Goal: Transaction & Acquisition: Subscribe to service/newsletter

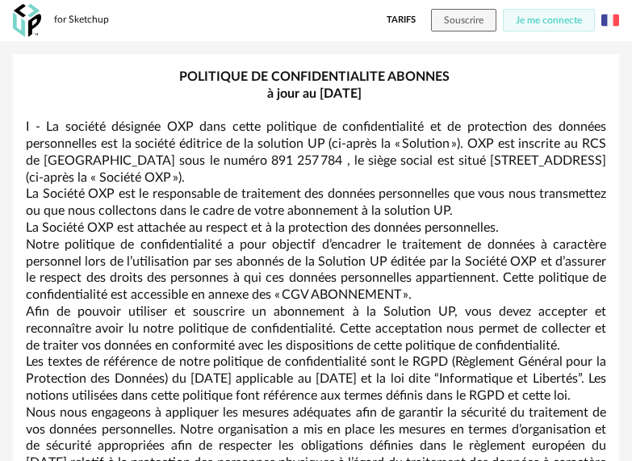
click at [612, 27] on img at bounding box center [610, 20] width 18 height 18
click at [570, 72] on li "English" at bounding box center [568, 62] width 91 height 29
click at [615, 20] on img at bounding box center [610, 20] width 18 height 18
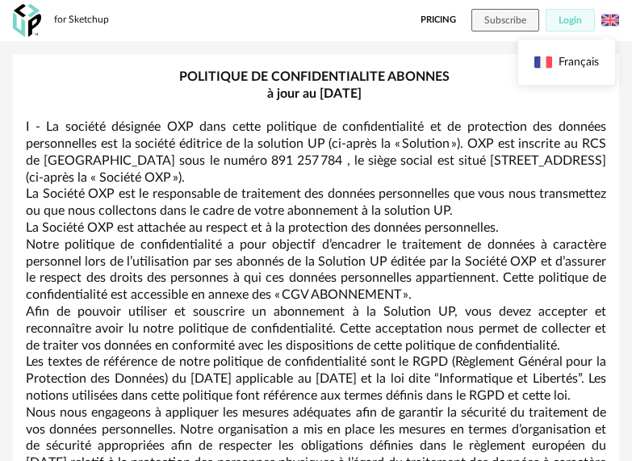
click at [610, 22] on img at bounding box center [610, 20] width 18 height 18
click at [502, 97] on p "à jour au [DATE]" at bounding box center [316, 93] width 580 height 17
click at [451, 22] on link "Pricing" at bounding box center [437, 20] width 35 height 23
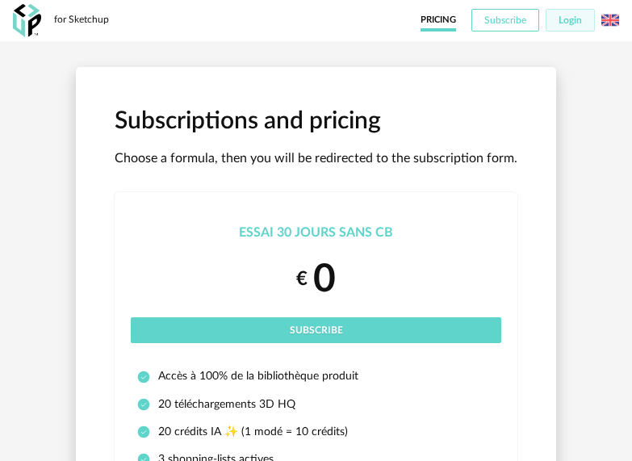
click at [508, 22] on span "Subscribe" at bounding box center [505, 20] width 42 height 10
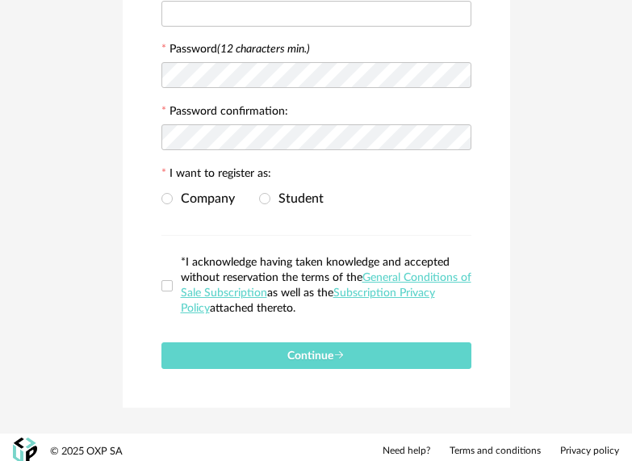
scroll to position [349, 0]
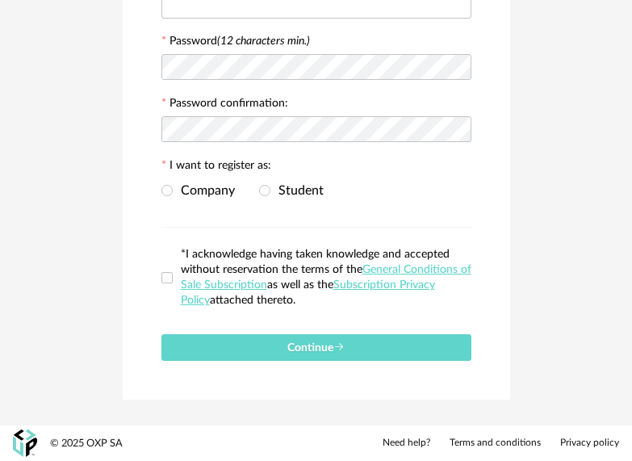
click at [165, 270] on label "*I acknowledge having taken knowledge and accepted without reservation the term…" at bounding box center [316, 277] width 310 height 61
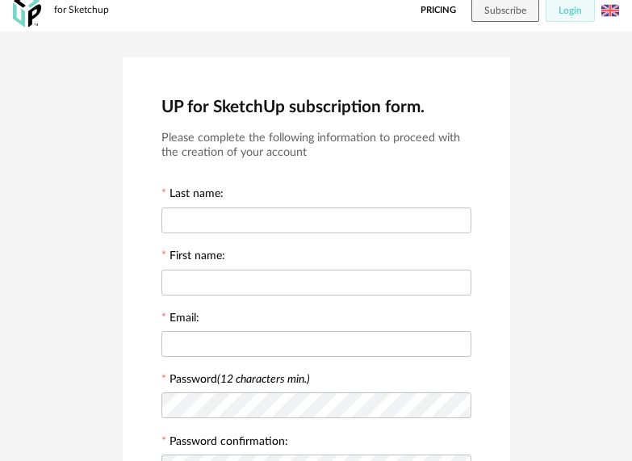
scroll to position [0, 0]
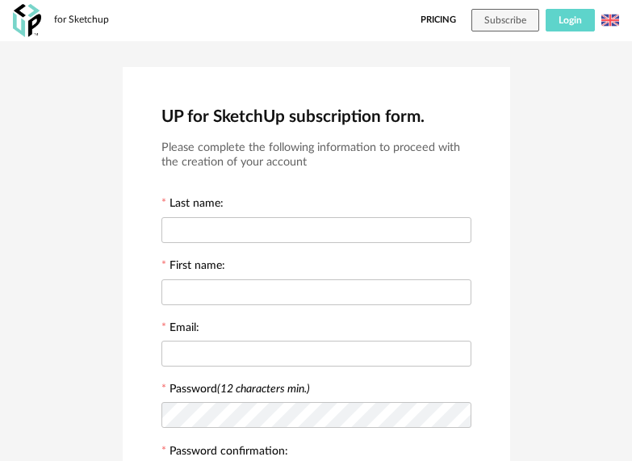
click at [572, 23] on span "Login" at bounding box center [569, 20] width 23 height 10
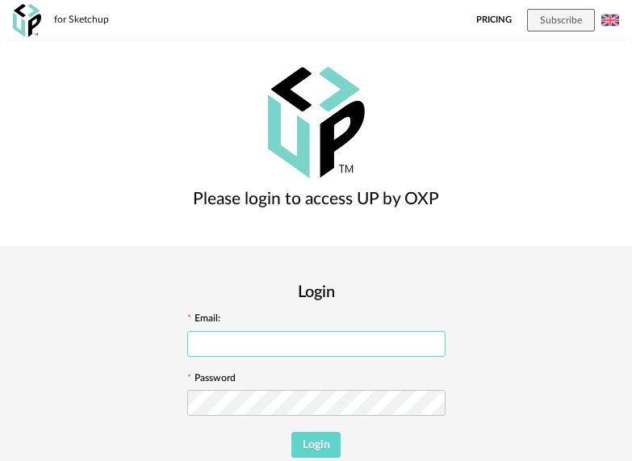
click at [444, 331] on input "text" at bounding box center [316, 344] width 258 height 26
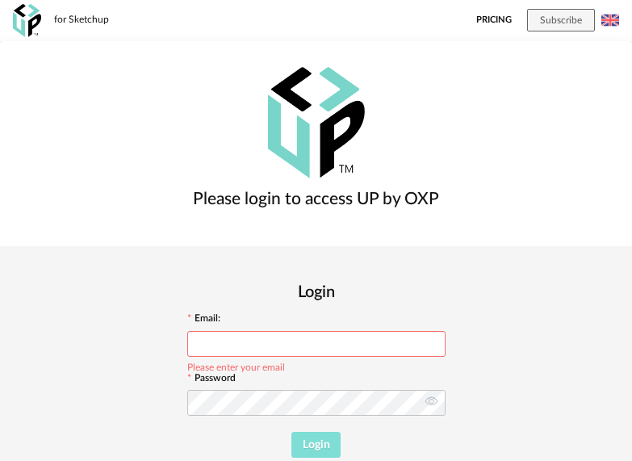
click at [330, 439] on span "Login" at bounding box center [315, 444] width 27 height 11
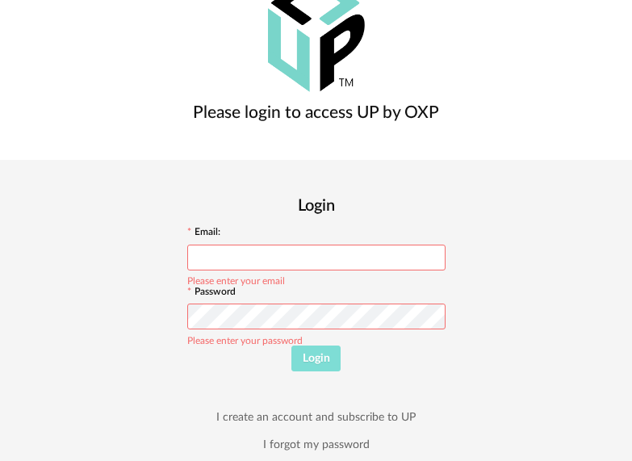
scroll to position [87, 0]
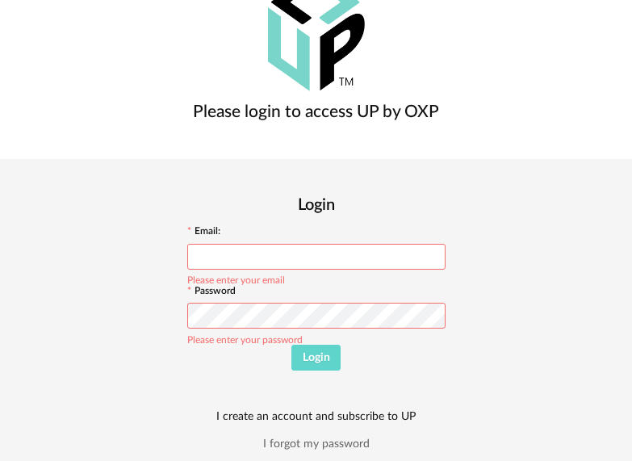
click at [415, 409] on link "I create an account and subscribe to UP" at bounding box center [315, 416] width 199 height 15
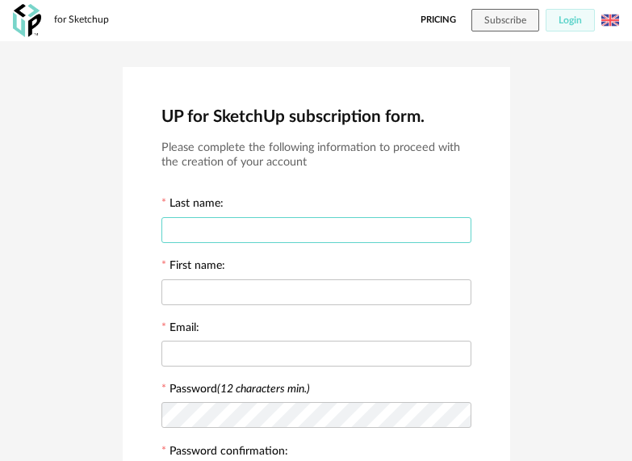
click at [279, 230] on input "text" at bounding box center [316, 230] width 310 height 26
type input "**"
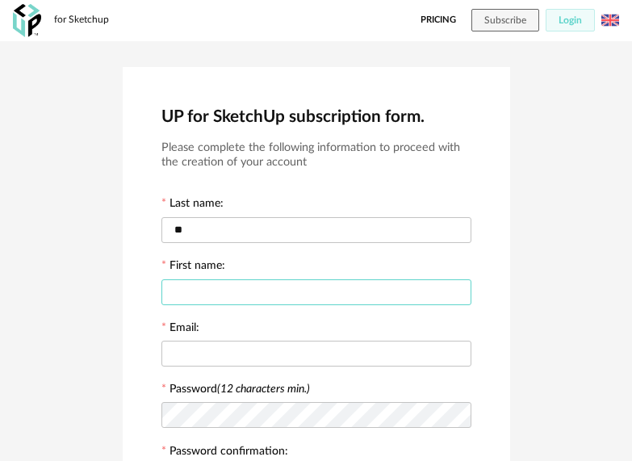
click at [255, 297] on input "text" at bounding box center [316, 292] width 310 height 26
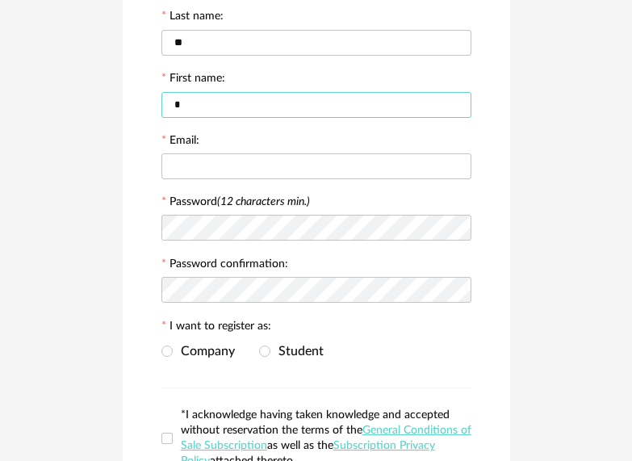
scroll to position [107, 0]
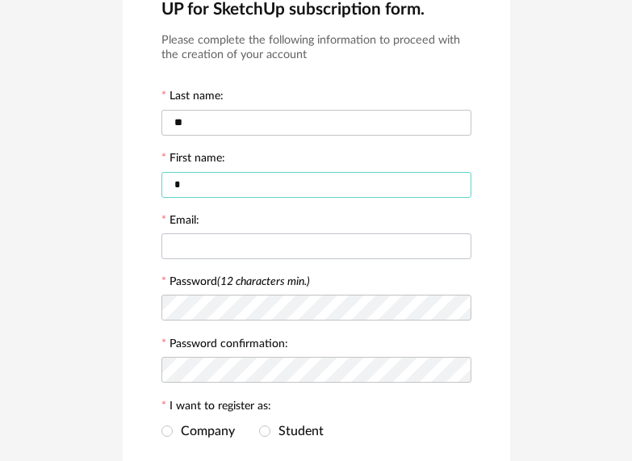
type input "*"
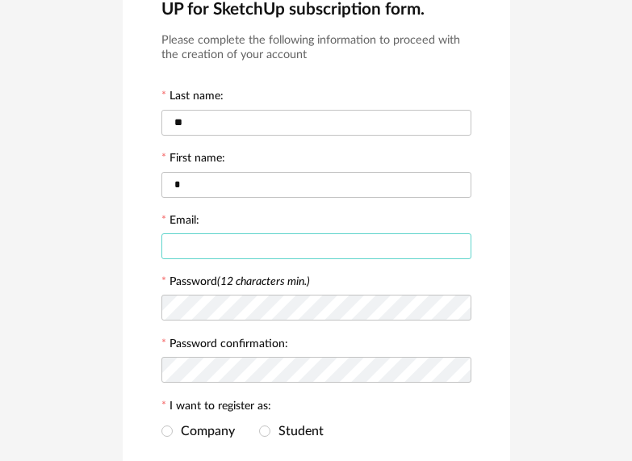
click at [218, 243] on input "text" at bounding box center [316, 246] width 310 height 26
type input "*"
type input "**********"
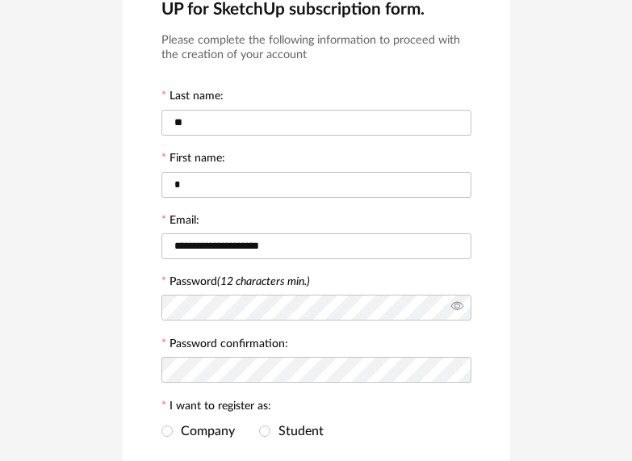
click at [455, 310] on icon at bounding box center [457, 307] width 20 height 32
click at [457, 365] on icon at bounding box center [457, 369] width 20 height 32
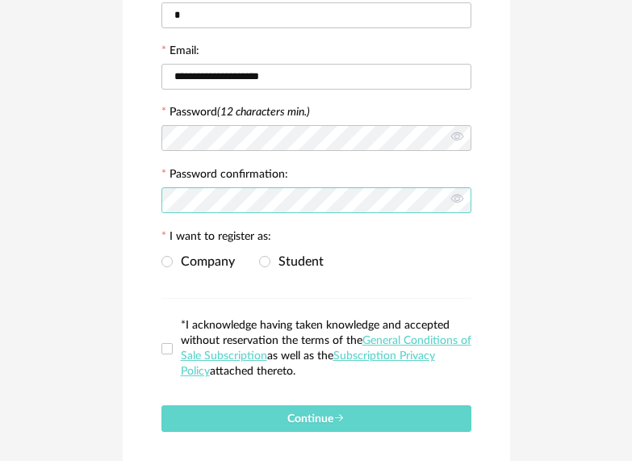
scroll to position [349, 0]
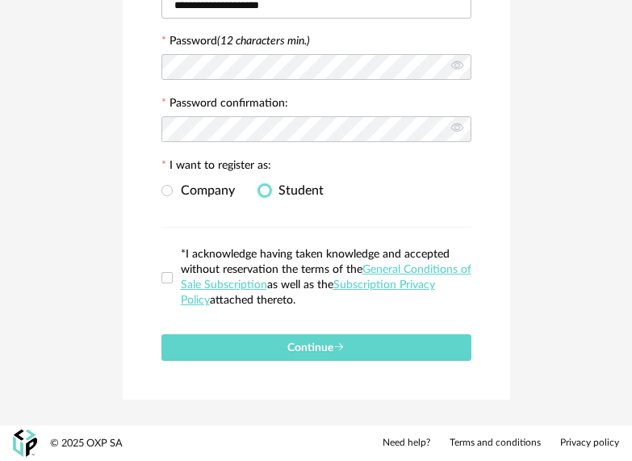
click at [265, 195] on span at bounding box center [264, 190] width 11 height 11
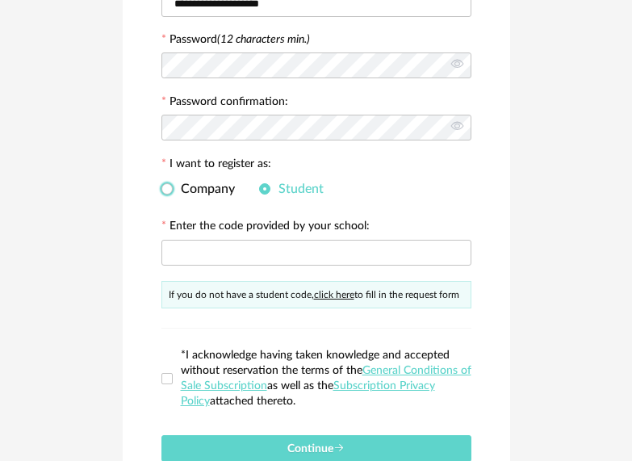
click at [173, 191] on span "Company" at bounding box center [204, 188] width 62 height 13
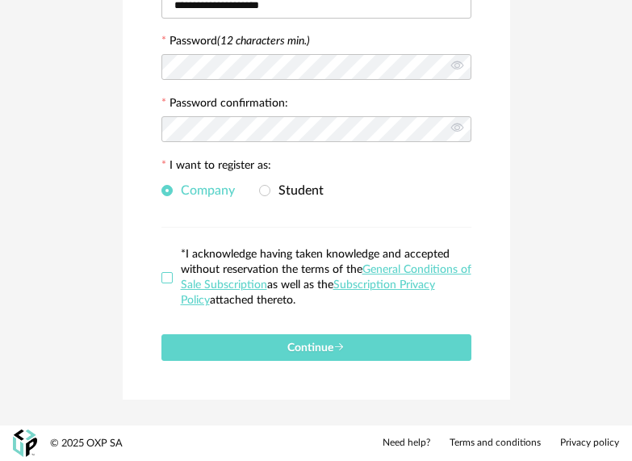
click at [165, 276] on span at bounding box center [166, 277] width 11 height 11
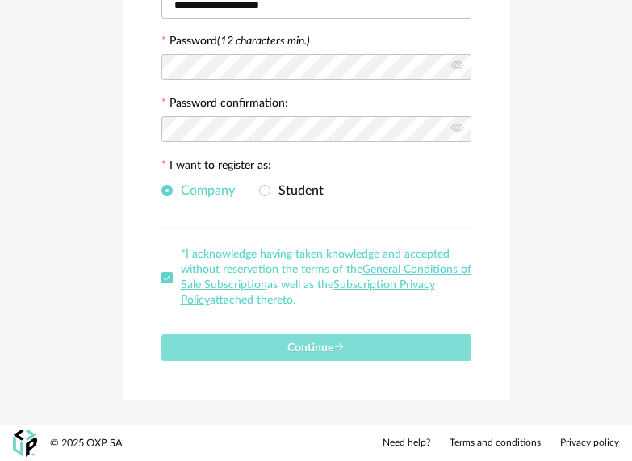
click at [310, 347] on span "Continue" at bounding box center [315, 347] width 57 height 11
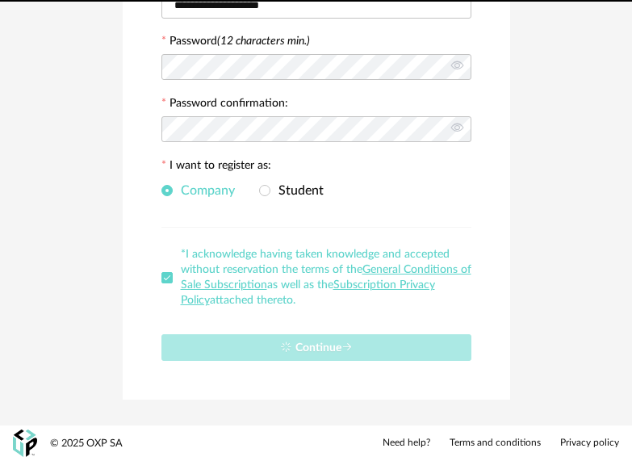
scroll to position [0, 0]
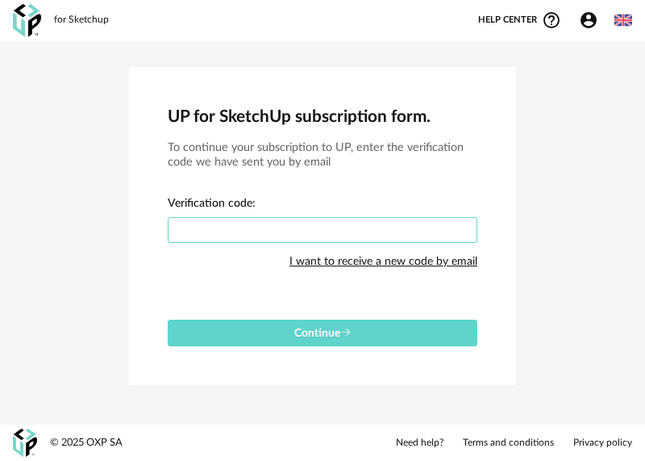
click at [285, 229] on input "text" at bounding box center [323, 230] width 310 height 26
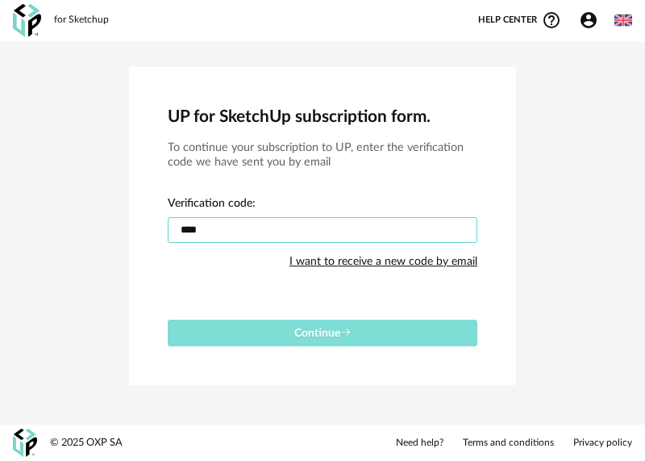
type input "****"
click at [317, 324] on button "Continue" at bounding box center [323, 332] width 310 height 27
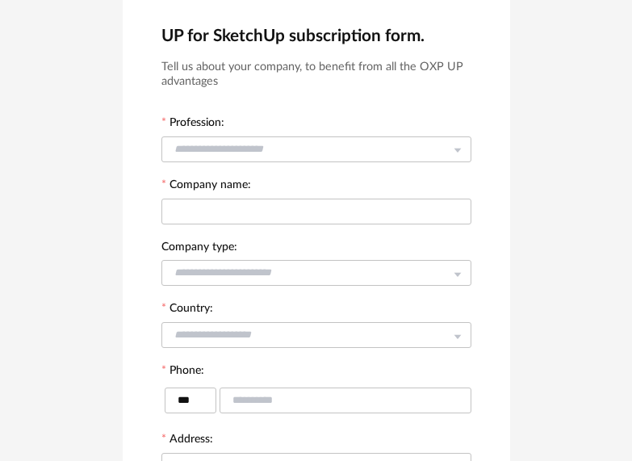
scroll to position [161, 0]
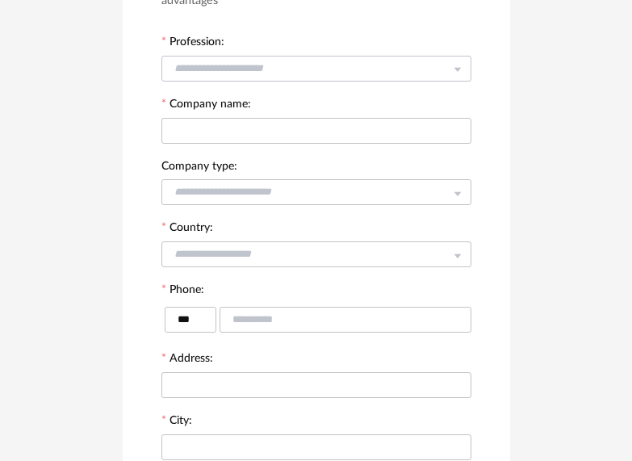
click at [453, 67] on icon at bounding box center [457, 68] width 20 height 32
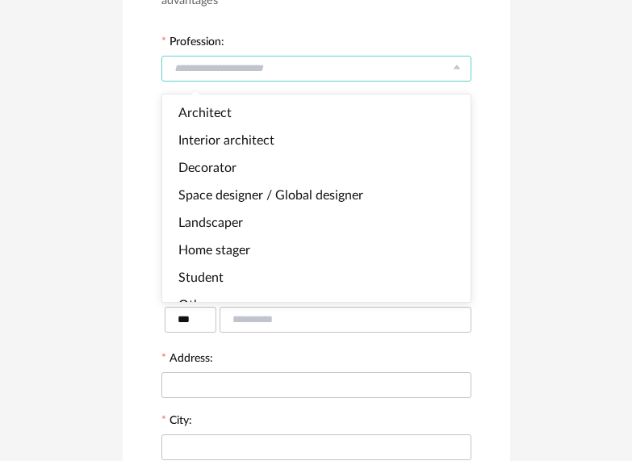
scroll to position [0, 0]
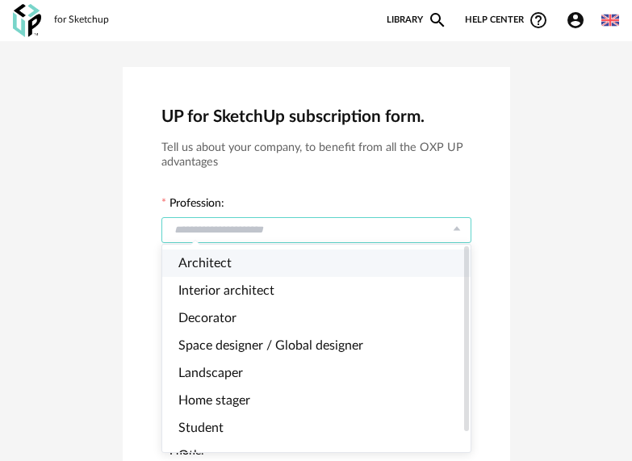
click at [206, 258] on span "Architect" at bounding box center [204, 262] width 53 height 13
type input "*********"
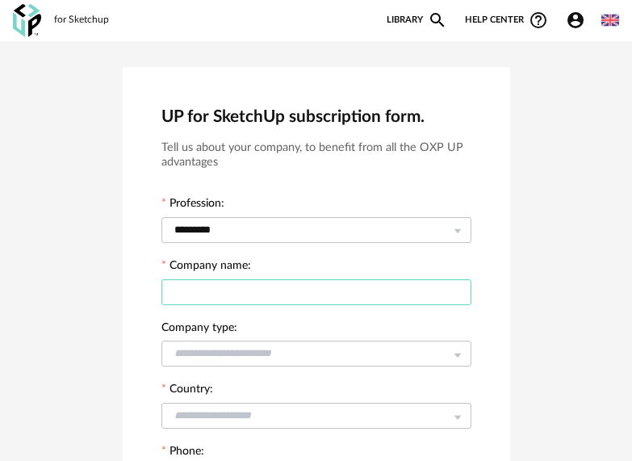
click at [281, 290] on input "text" at bounding box center [316, 292] width 310 height 26
type input "*"
type input "**"
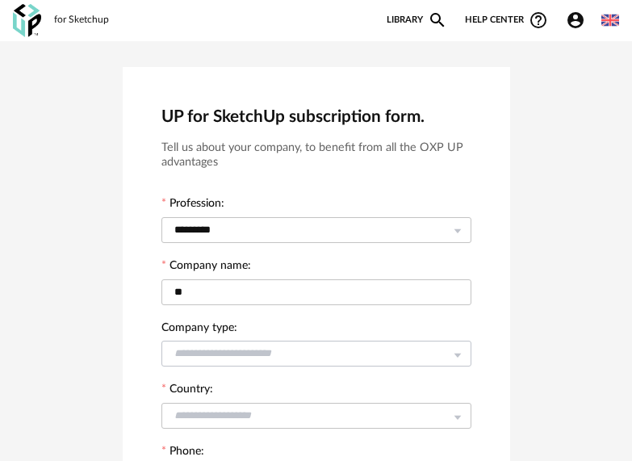
click at [457, 352] on icon at bounding box center [457, 353] width 20 height 32
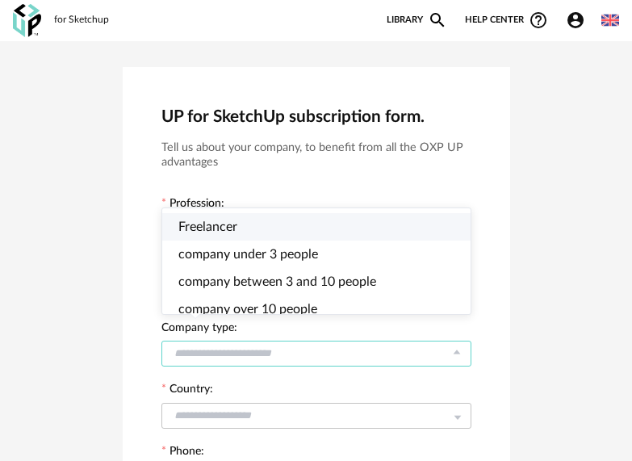
click at [216, 231] on span "Freelancer" at bounding box center [207, 226] width 59 height 13
type input "**********"
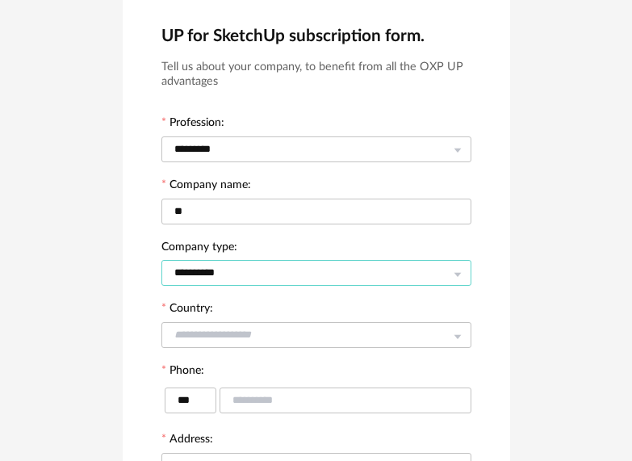
scroll to position [161, 0]
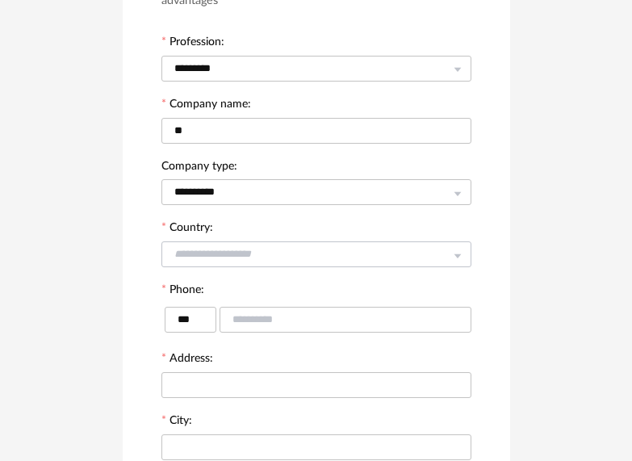
click at [452, 258] on icon at bounding box center [457, 254] width 20 height 32
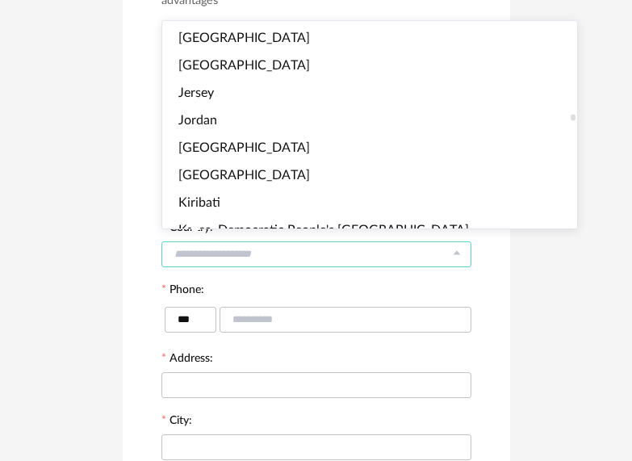
scroll to position [2984, 0]
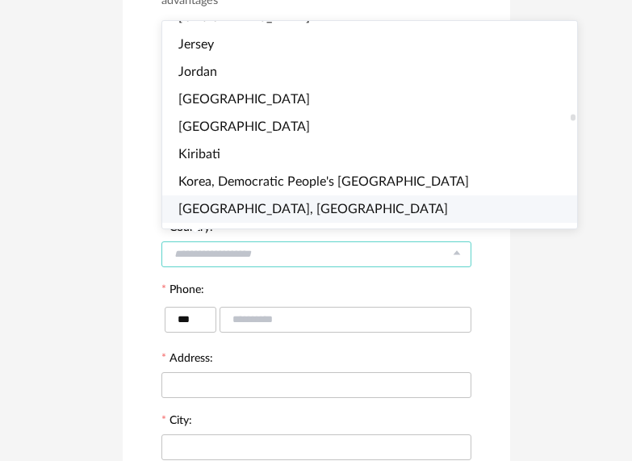
click at [287, 208] on span "[GEOGRAPHIC_DATA], [GEOGRAPHIC_DATA]" at bounding box center [312, 208] width 269 height 13
type input "**********"
type input "***"
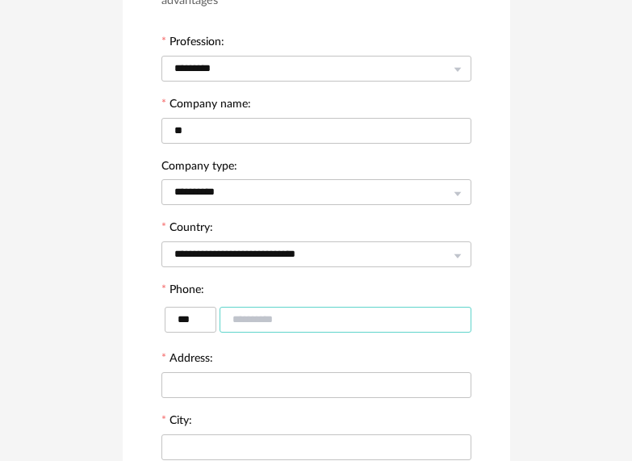
click at [295, 323] on input "text" at bounding box center [345, 319] width 252 height 26
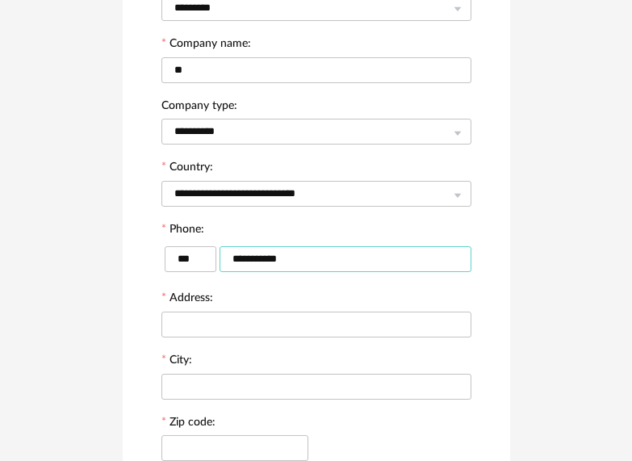
scroll to position [242, 0]
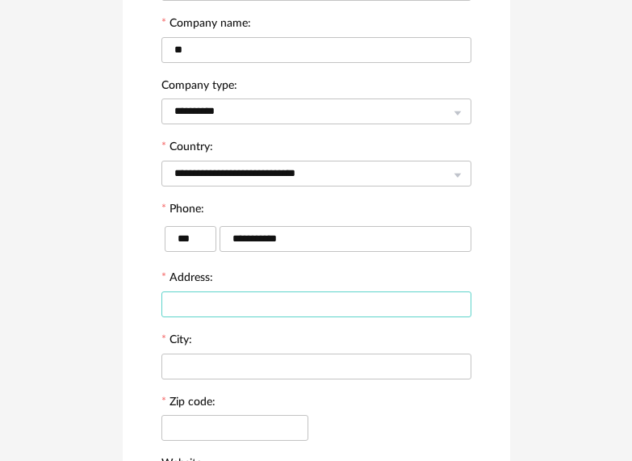
click at [248, 306] on input "text" at bounding box center [316, 304] width 310 height 26
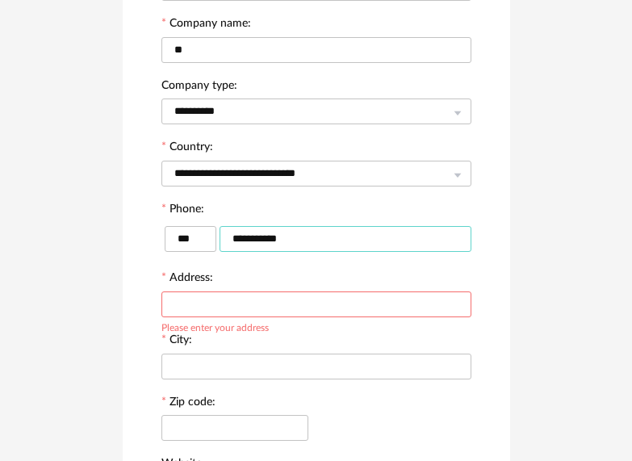
drag, startPoint x: 306, startPoint y: 239, endPoint x: 252, endPoint y: 238, distance: 54.0
click at [251, 238] on input "**********" at bounding box center [345, 239] width 252 height 26
type input "**********"
click at [242, 311] on input "text" at bounding box center [316, 304] width 310 height 26
type input "*"
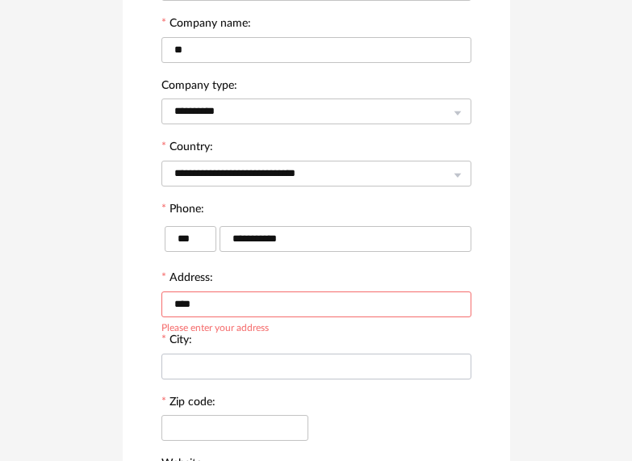
type input "****"
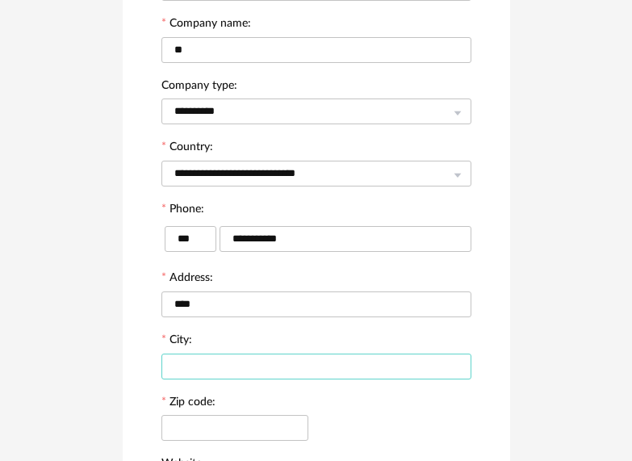
click at [284, 362] on input "text" at bounding box center [316, 366] width 310 height 26
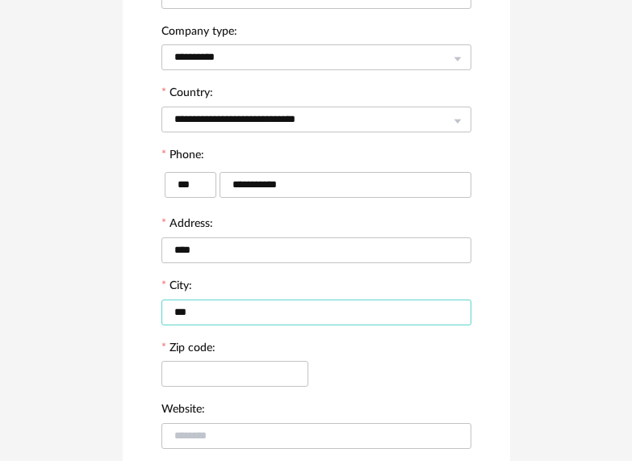
scroll to position [403, 0]
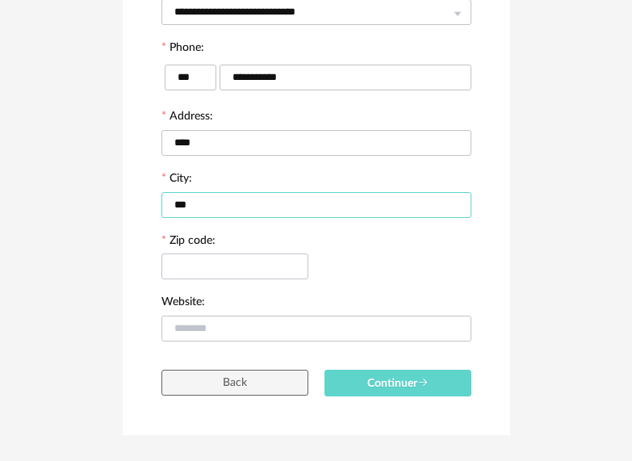
type input "***"
click at [239, 269] on input "text" at bounding box center [234, 266] width 147 height 26
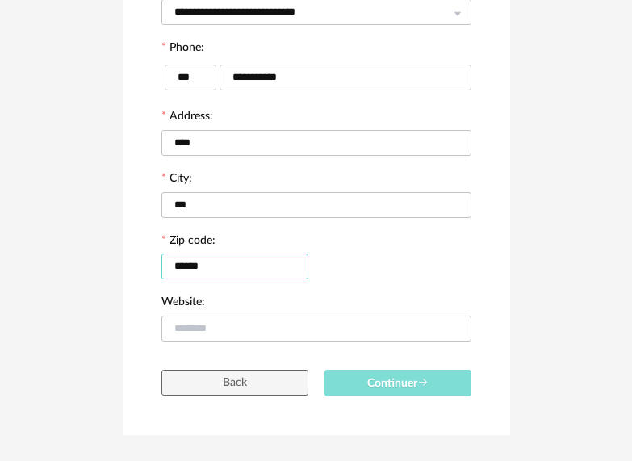
type input "******"
click at [402, 388] on span "Continuer" at bounding box center [397, 382] width 61 height 11
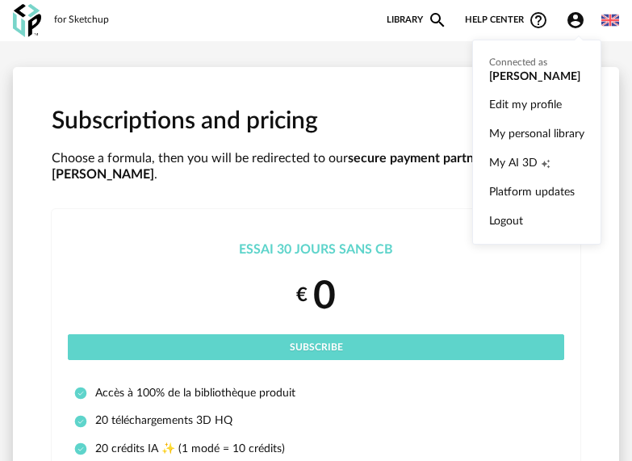
click at [572, 10] on icon "Account Circle icon" at bounding box center [574, 19] width 19 height 19
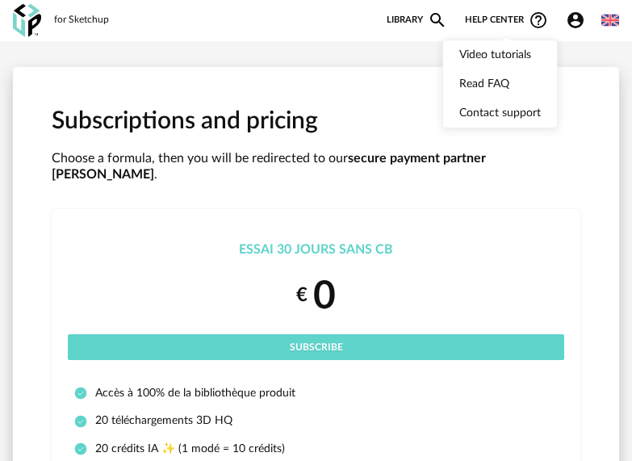
click at [474, 15] on span "Help center Help Circle Outline icon" at bounding box center [506, 19] width 83 height 19
click at [411, 18] on link "Library Magnify icon" at bounding box center [416, 19] width 60 height 19
click at [431, 22] on icon "Magnify icon" at bounding box center [437, 20] width 15 height 15
click at [80, 21] on div "for Sketchup" at bounding box center [81, 20] width 55 height 13
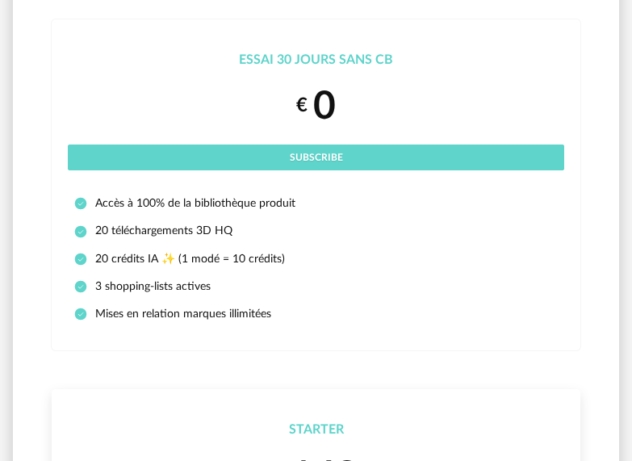
scroll to position [81, 0]
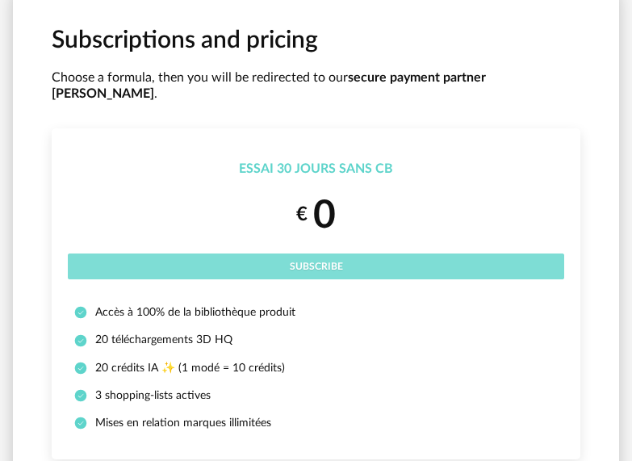
click at [309, 261] on span "Subscribe" at bounding box center [316, 266] width 53 height 10
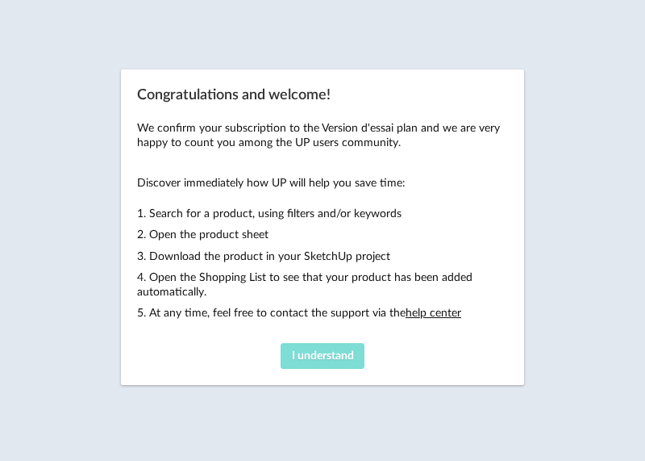
click at [339, 352] on span "I understand" at bounding box center [323, 355] width 62 height 11
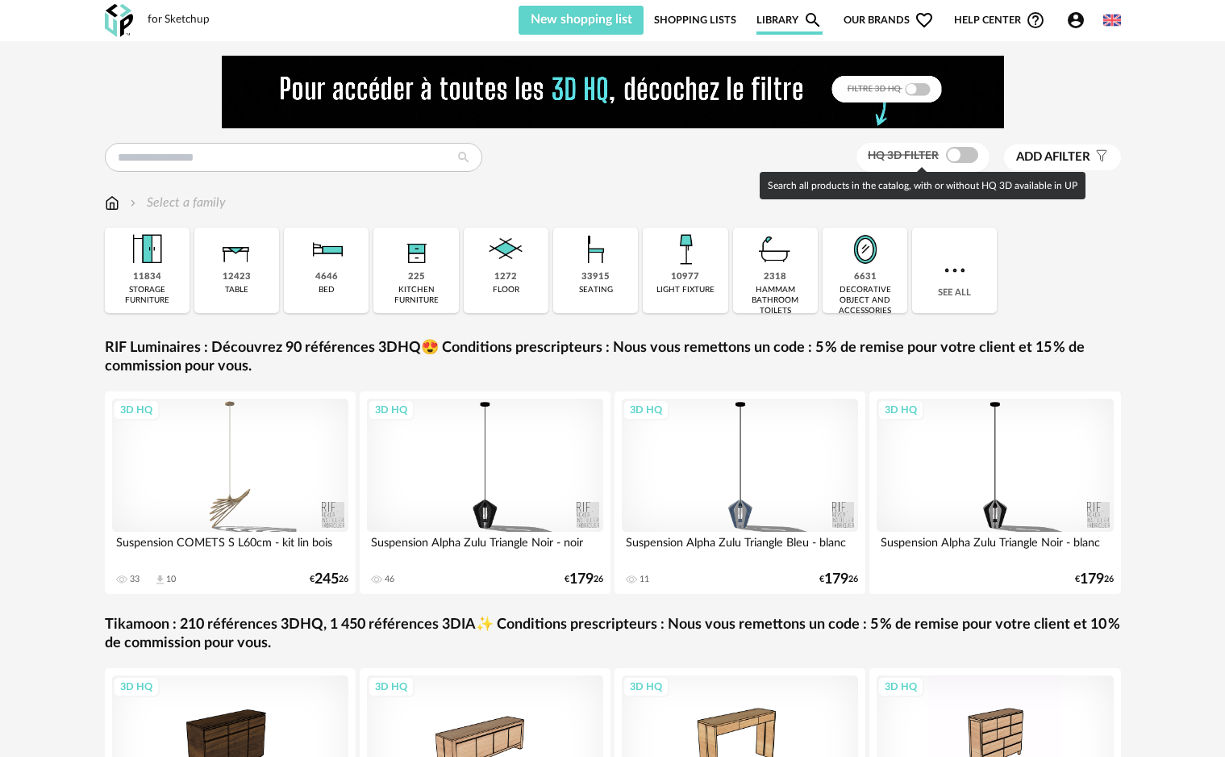
click at [644, 148] on span at bounding box center [962, 155] width 32 height 16
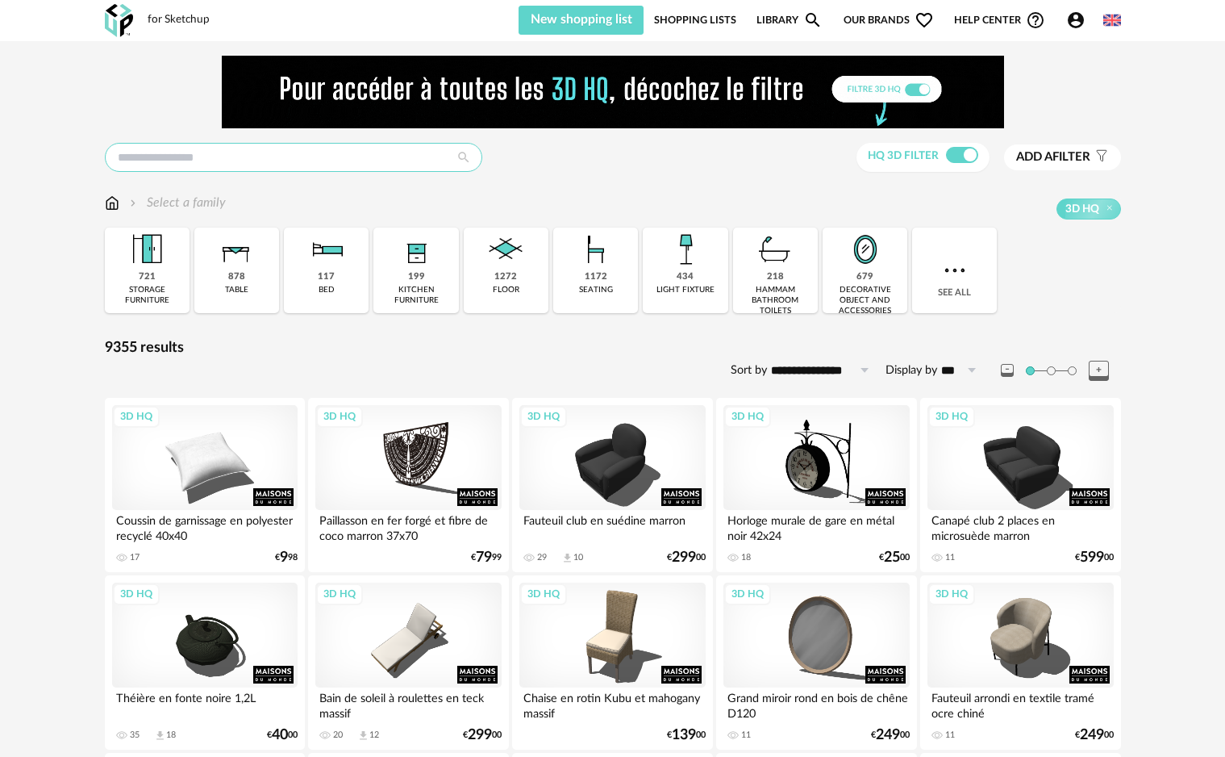
click at [241, 165] on input "text" at bounding box center [293, 157] width 377 height 29
click at [242, 149] on input "text" at bounding box center [293, 157] width 377 height 29
type input "*******"
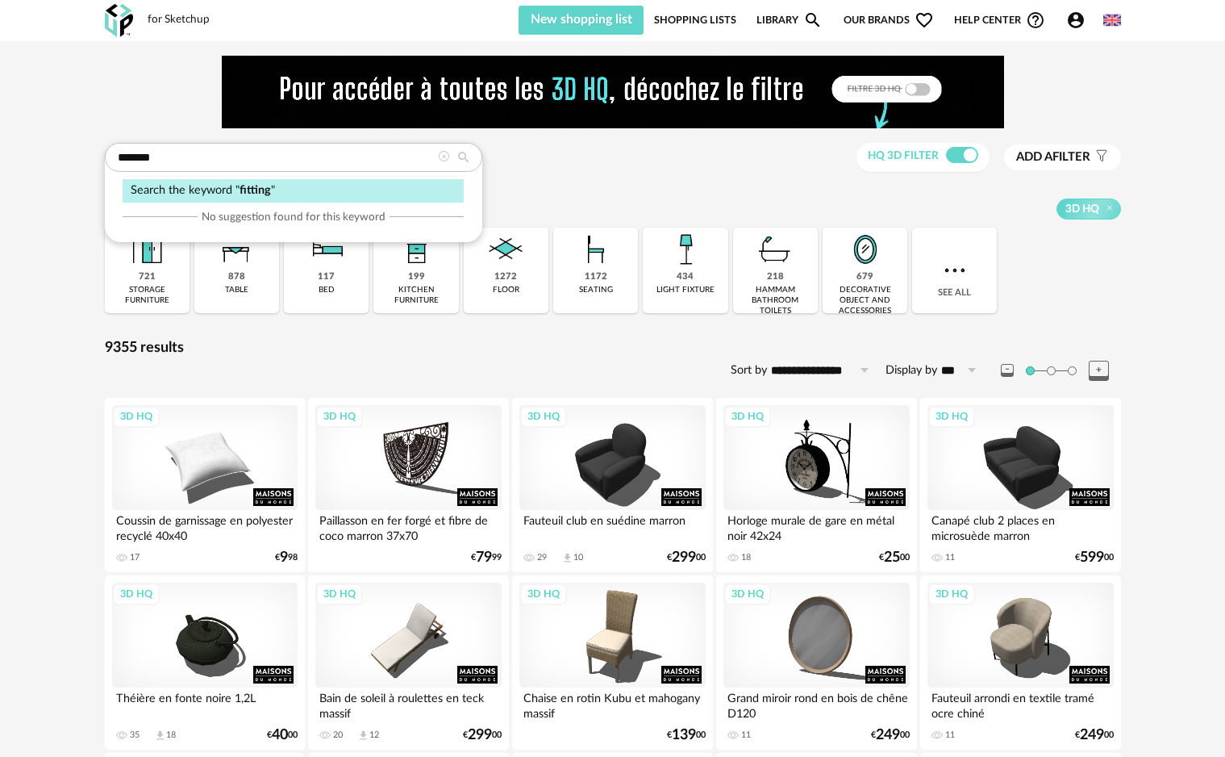
click at [463, 160] on icon at bounding box center [463, 157] width 29 height 15
type input "*********"
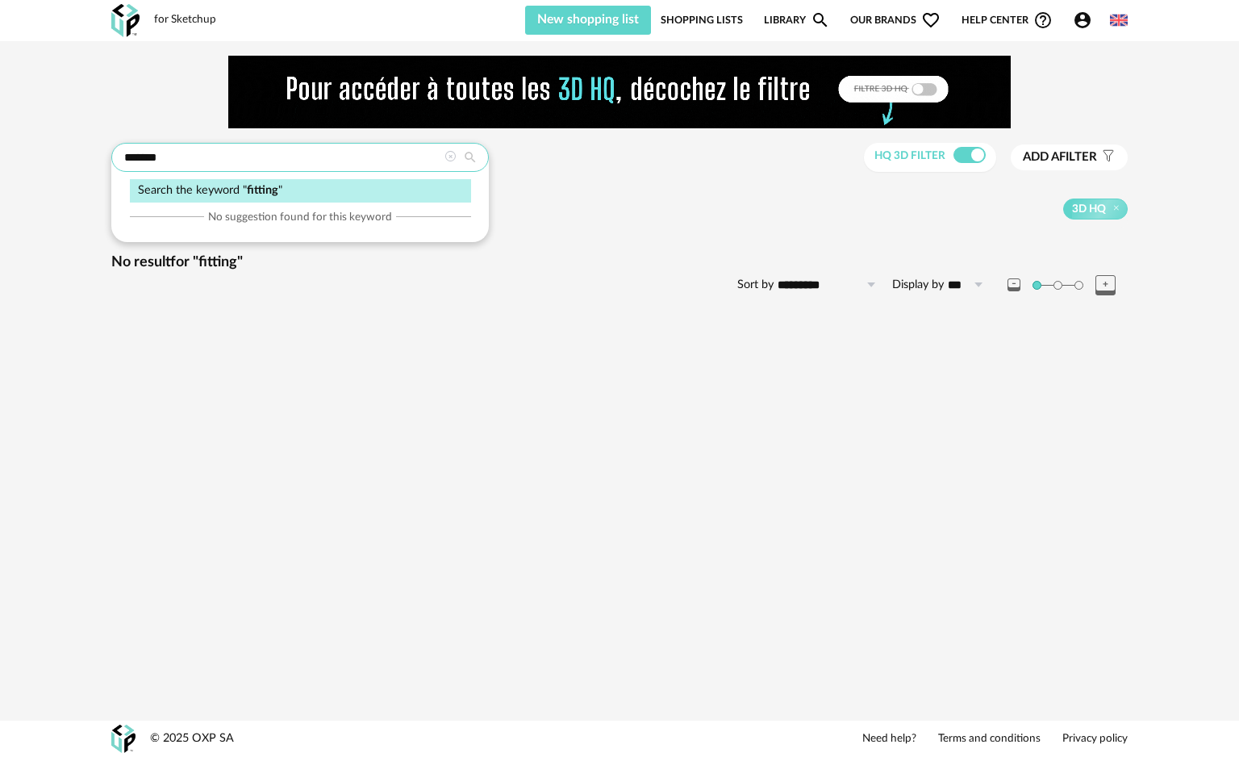
drag, startPoint x: 168, startPoint y: 159, endPoint x: 56, endPoint y: 148, distance: 112.7
click at [56, 148] on div "******* Search the keyword " fitting " No suggestion found for this keyword HQ …" at bounding box center [619, 191] width 1239 height 301
type input "*****"
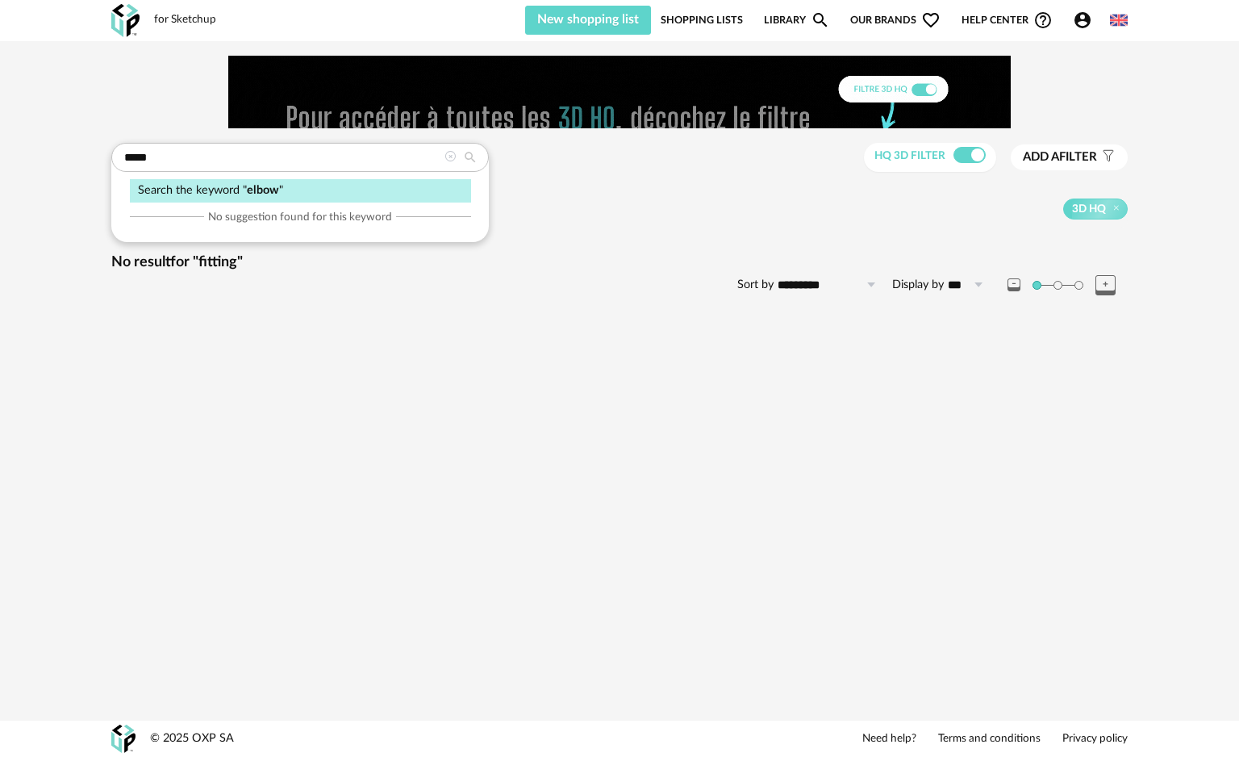
click at [465, 159] on icon at bounding box center [470, 157] width 29 height 15
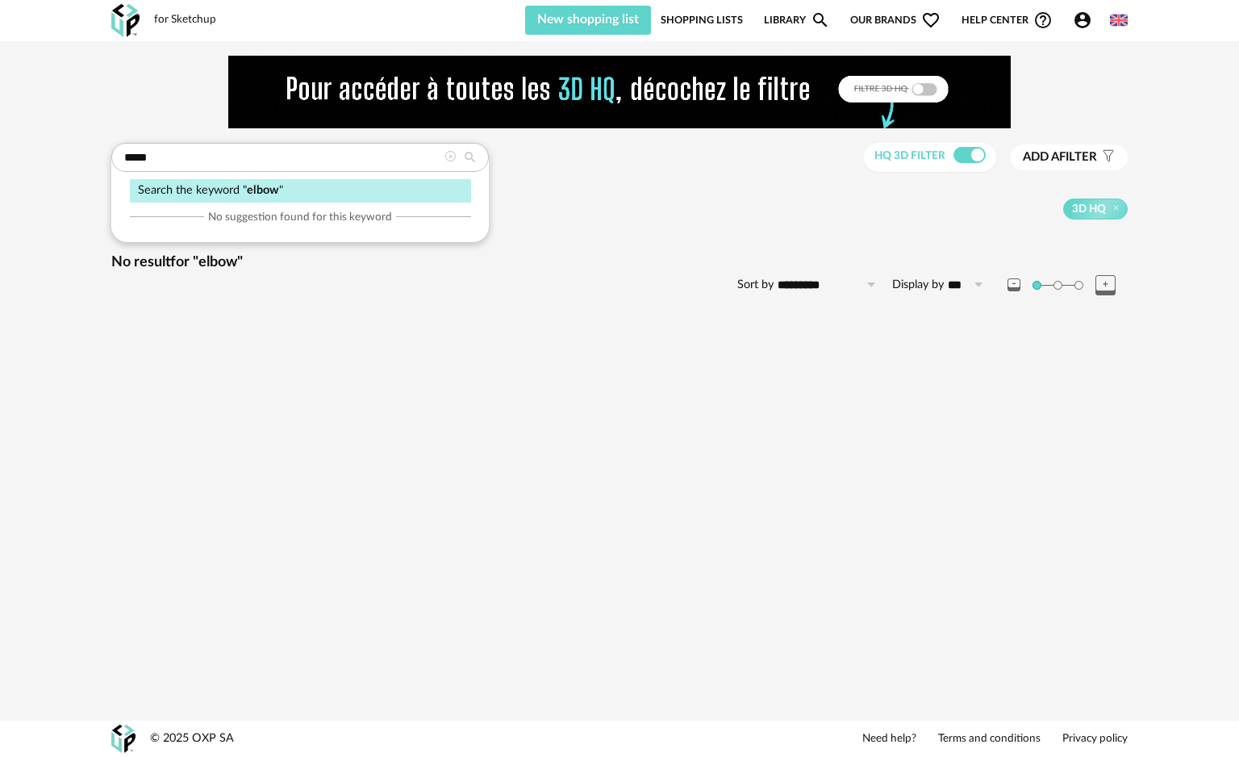
click at [469, 155] on icon at bounding box center [470, 157] width 29 height 15
click at [173, 90] on div at bounding box center [619, 92] width 1016 height 73
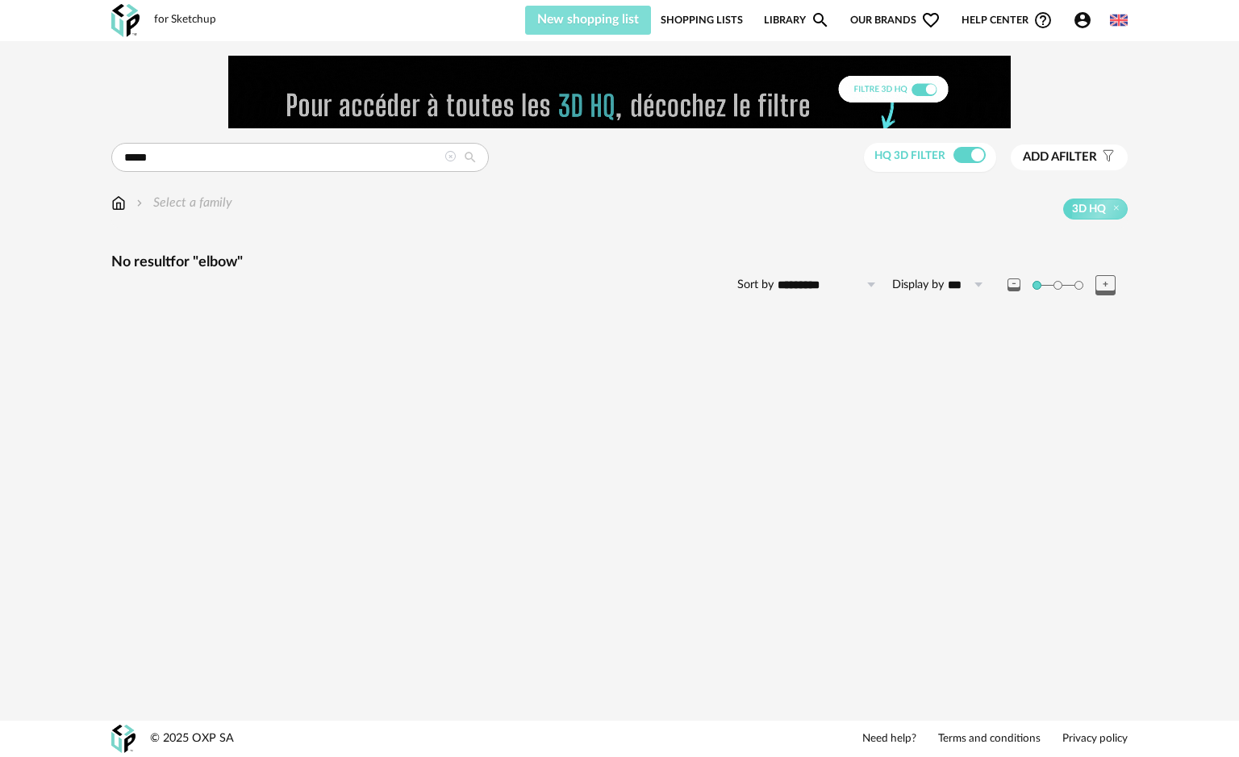
click at [613, 9] on button "New shopping list" at bounding box center [588, 20] width 126 height 29
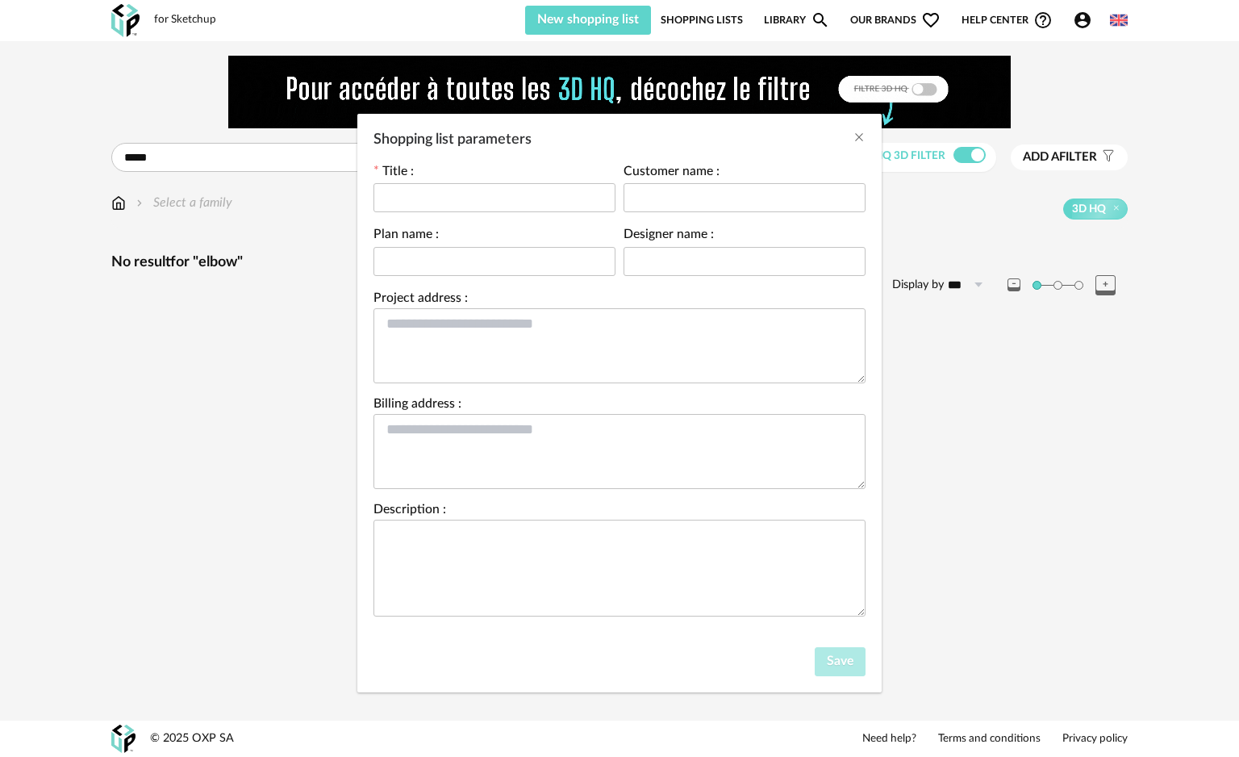
click at [644, 27] on div "Shopping list parameters Title : Customer name : Plan name : Designer name : Pr…" at bounding box center [619, 378] width 1239 height 757
click at [644, 13] on div "Shopping list parameters Title : Customer name : Plan name : Designer name : Pr…" at bounding box center [619, 378] width 1239 height 757
click at [644, 19] on div "Shopping list parameters Title : Customer name : Plan name : Designer name : Pr…" at bounding box center [619, 378] width 1239 height 757
drag, startPoint x: 837, startPoint y: 20, endPoint x: 881, endPoint y: 19, distance: 43.6
click at [644, 18] on div "Shopping list parameters Title : Customer name : Plan name : Designer name : Pr…" at bounding box center [619, 378] width 1239 height 757
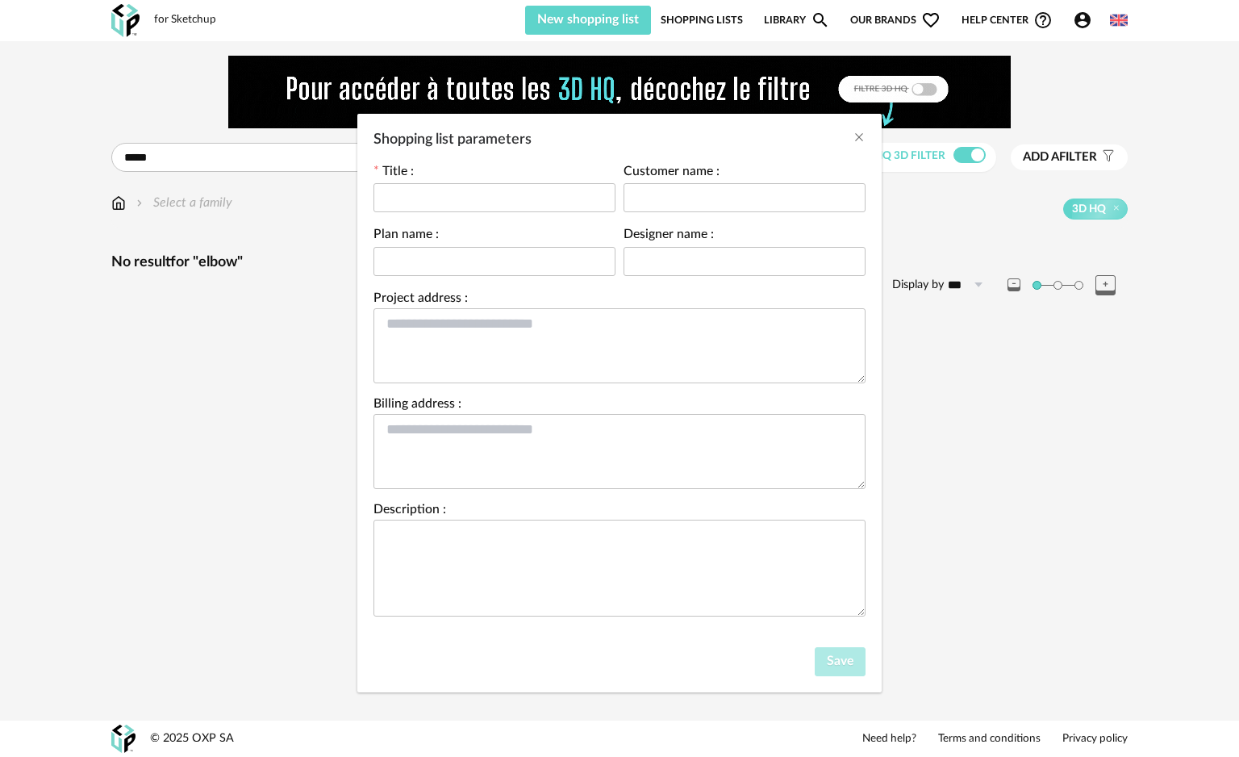
drag, startPoint x: 884, startPoint y: 18, endPoint x: 928, endPoint y: 18, distance: 44.4
click at [644, 18] on div "Shopping list parameters Title : Customer name : Plan name : Designer name : Pr…" at bounding box center [619, 378] width 1239 height 757
click at [644, 19] on div "Shopping list parameters Title : Customer name : Plan name : Designer name : Pr…" at bounding box center [619, 378] width 1239 height 757
click at [644, 98] on div "Shopping list parameters Title : Customer name : Plan name : Designer name : Pr…" at bounding box center [619, 378] width 1239 height 757
click at [644, 416] on div "Shopping list parameters Title : Customer name : Plan name : Designer name : Pr…" at bounding box center [619, 378] width 1239 height 757
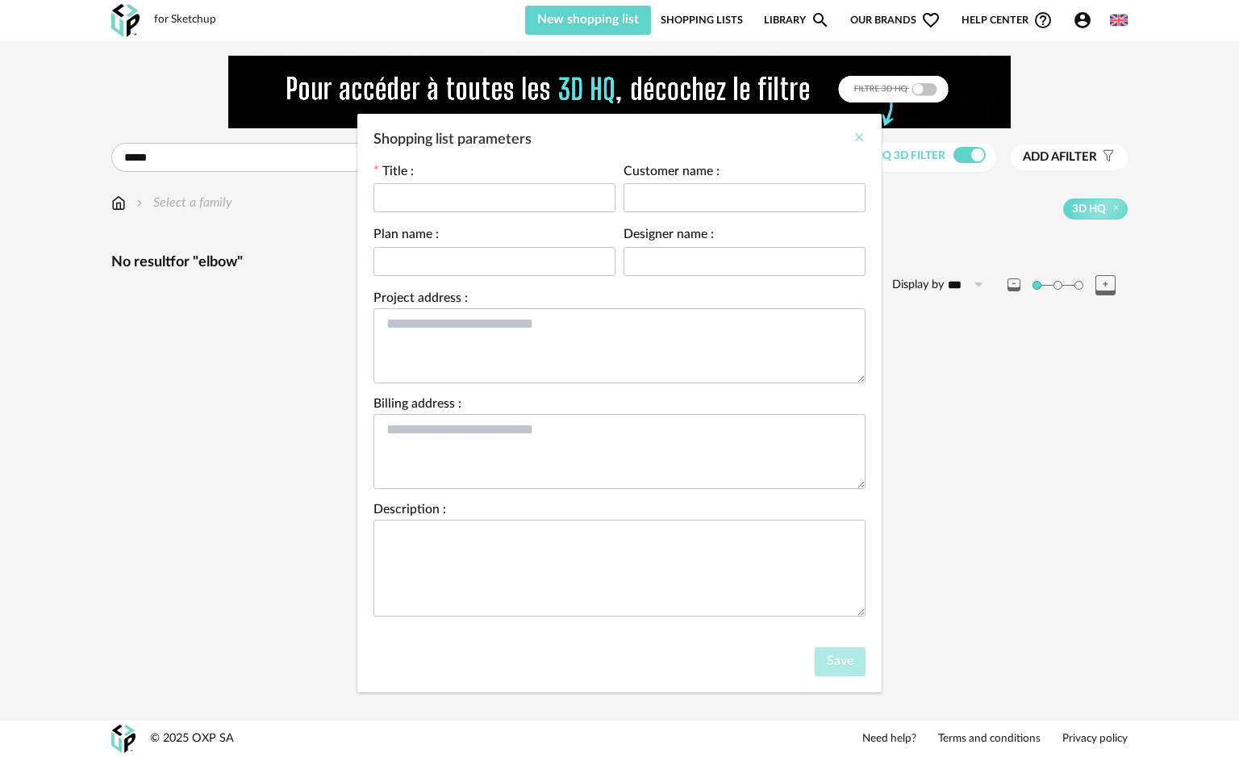
click at [644, 136] on icon "Close" at bounding box center [858, 137] width 13 height 13
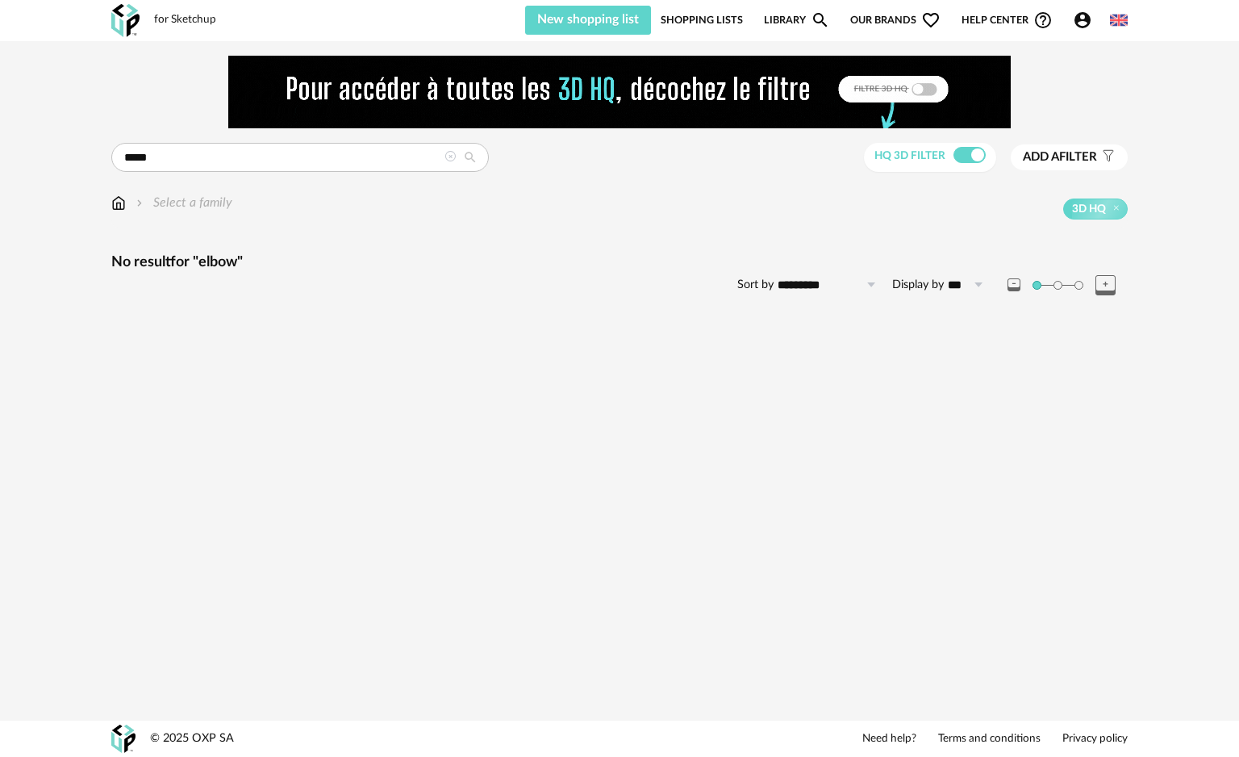
click at [415, 286] on div "No result for "elbow" Sort by ********* The most recent Increasing price Decrea…" at bounding box center [619, 275] width 1016 height 44
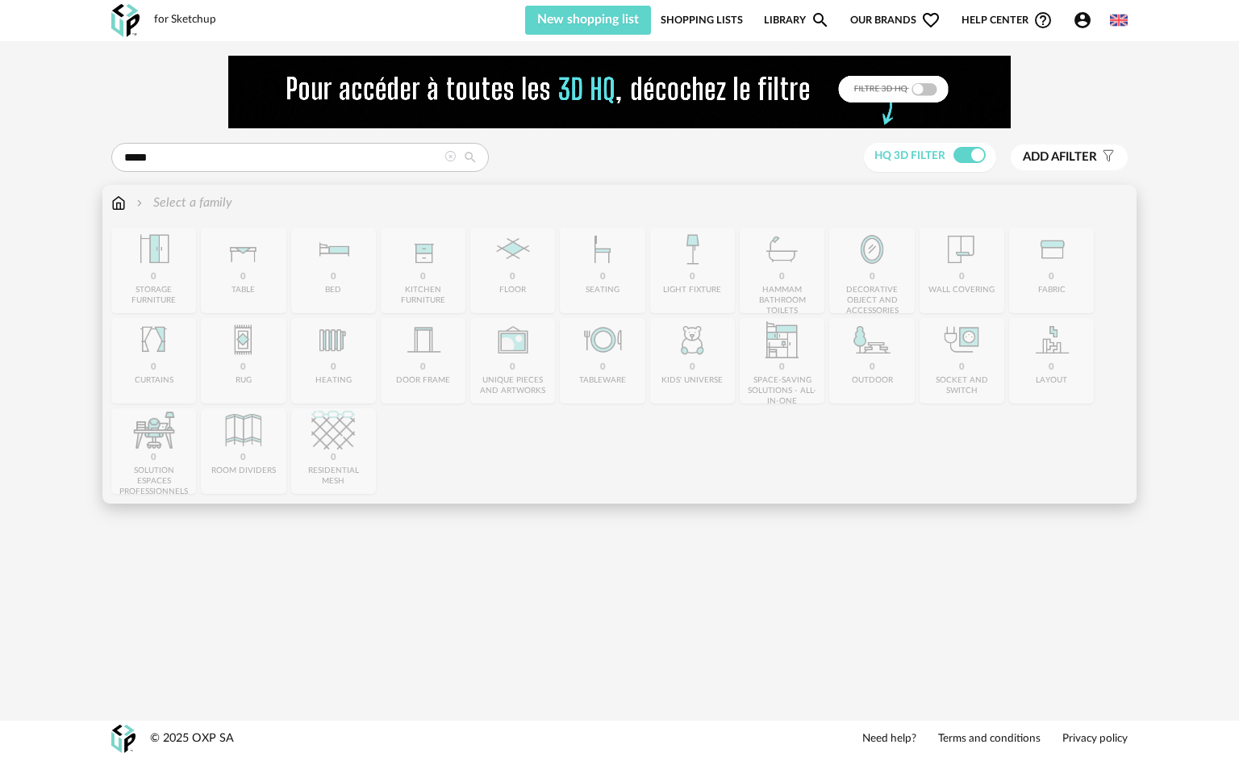
click at [112, 200] on img at bounding box center [118, 203] width 15 height 19
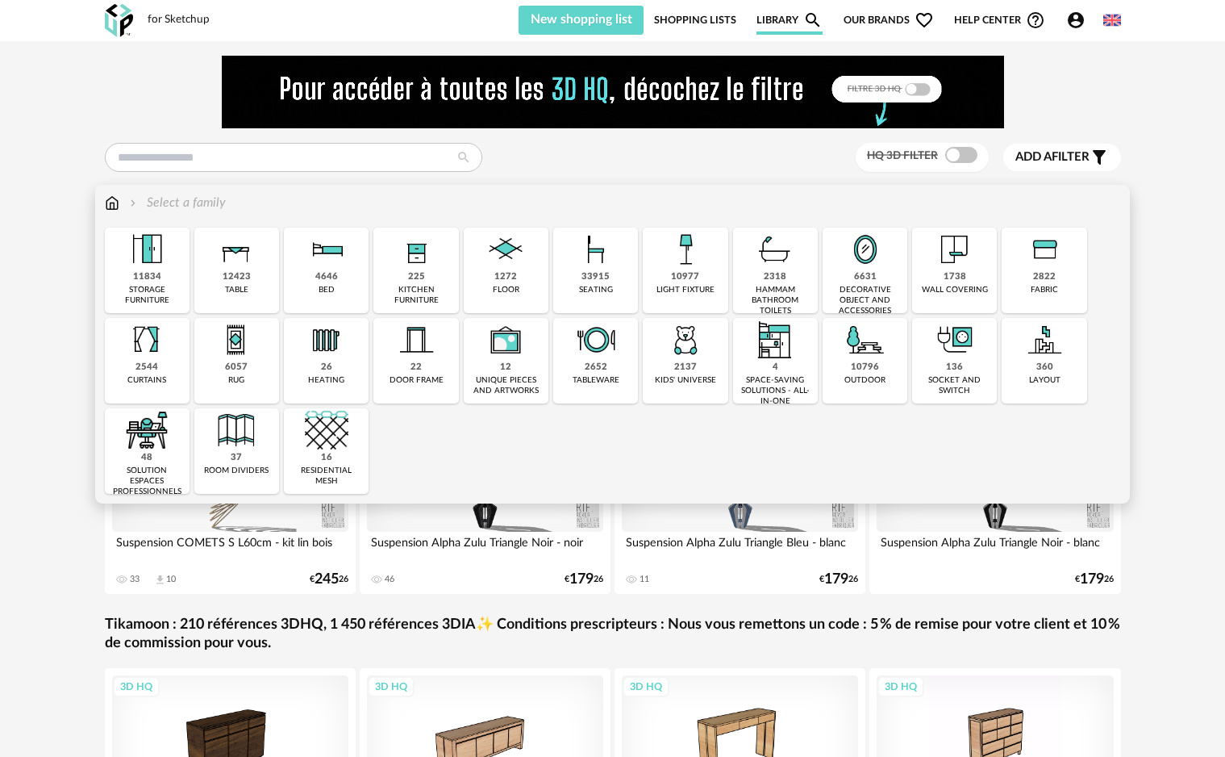
click at [112, 199] on img at bounding box center [112, 203] width 15 height 19
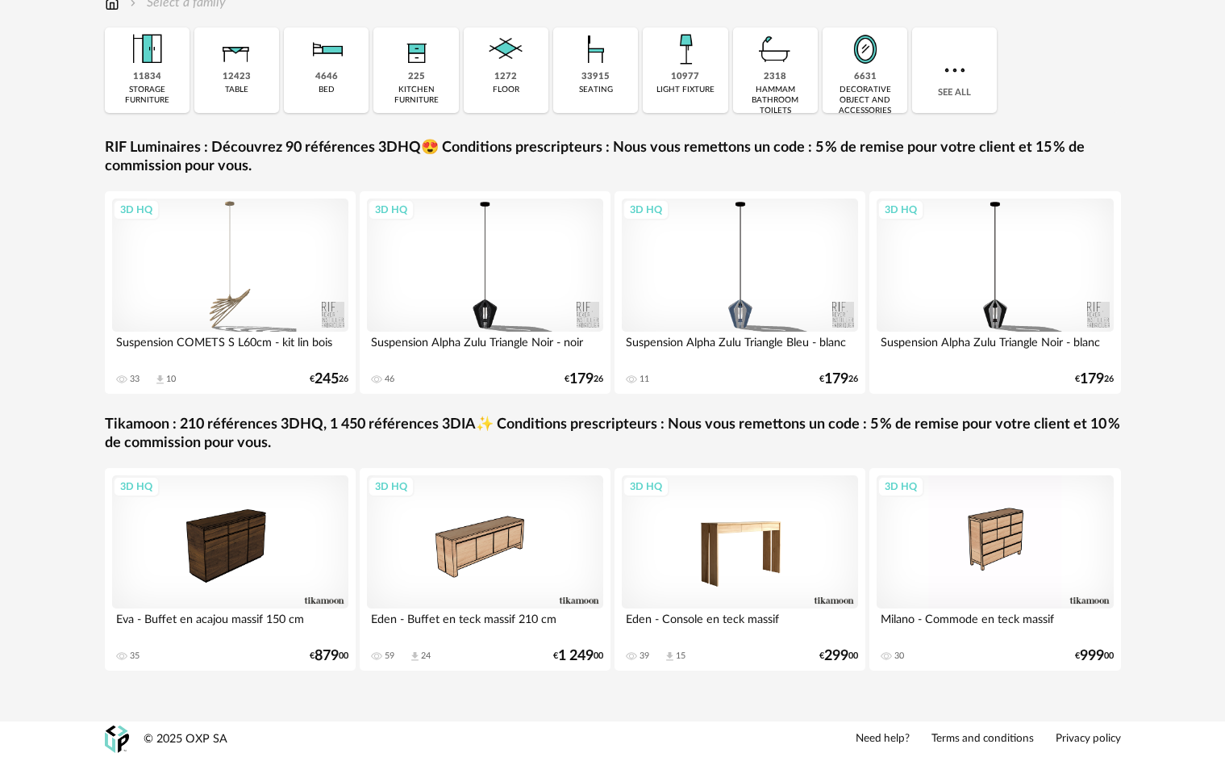
scroll to position [200, 0]
